Goal: Transaction & Acquisition: Subscribe to service/newsletter

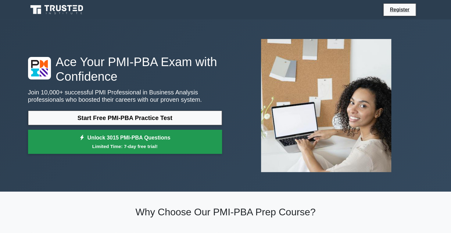
click at [128, 145] on small "Limited Time: 7-day free trial!" at bounding box center [125, 146] width 179 height 7
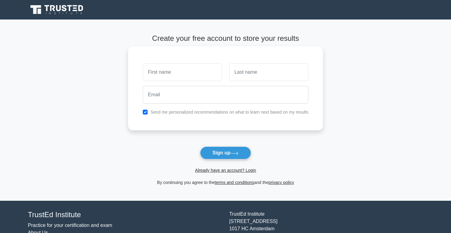
click at [180, 75] on input "text" at bounding box center [182, 72] width 79 height 18
click at [214, 173] on link "Already have an account? Login" at bounding box center [225, 170] width 61 height 5
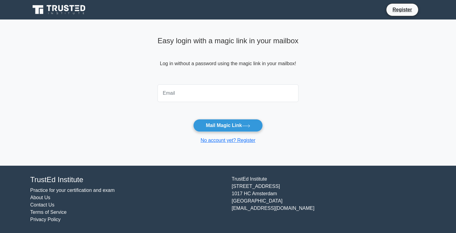
click at [199, 88] on input "email" at bounding box center [227, 93] width 141 height 18
type input "[EMAIL_ADDRESS][DOMAIN_NAME]"
click at [228, 126] on button "Mail Magic Link" at bounding box center [227, 125] width 69 height 13
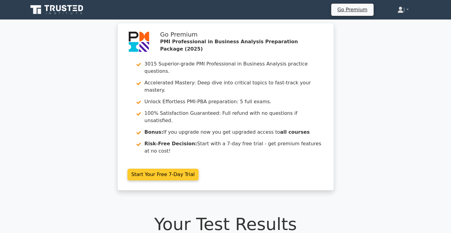
click at [165, 169] on link "Start Your Free 7-Day Trial" at bounding box center [162, 175] width 71 height 12
